Goal: Navigation & Orientation: Go to known website

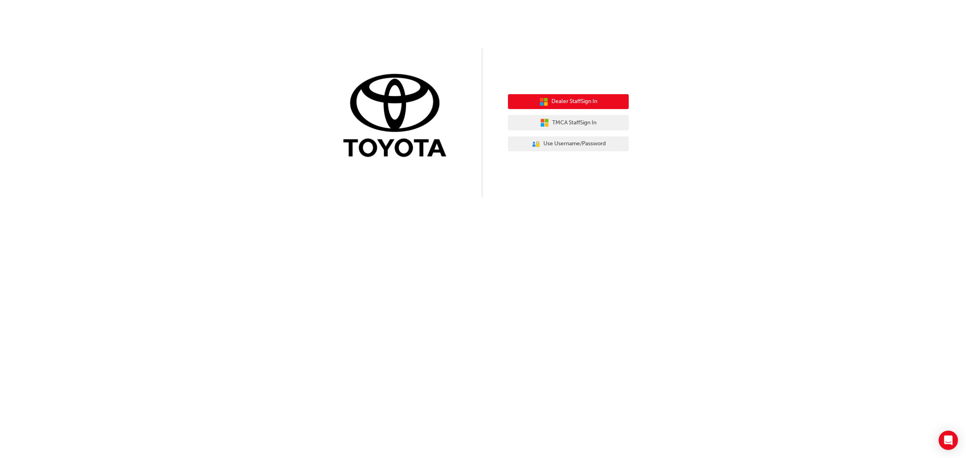
click at [608, 100] on button "Dealer Staff Sign In" at bounding box center [568, 101] width 121 height 15
